Goal: Task Accomplishment & Management: Manage account settings

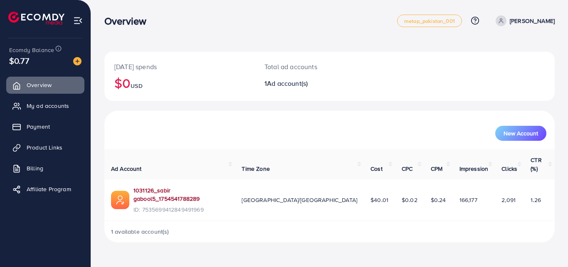
click at [144, 186] on link "1031126_sabir gabool5_1754541788289" at bounding box center [181, 194] width 95 height 17
click at [30, 103] on span "My ad accounts" at bounding box center [50, 106] width 42 height 8
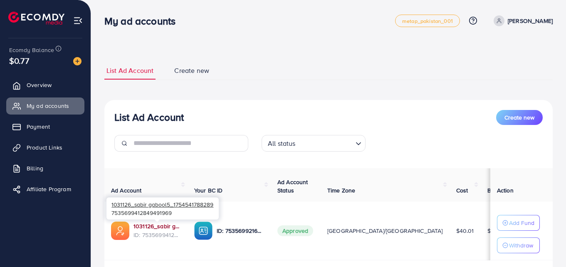
click at [157, 228] on link "1031126_sabir gabool5_1754541788289" at bounding box center [157, 226] width 47 height 8
